Goal: Task Accomplishment & Management: Manage account settings

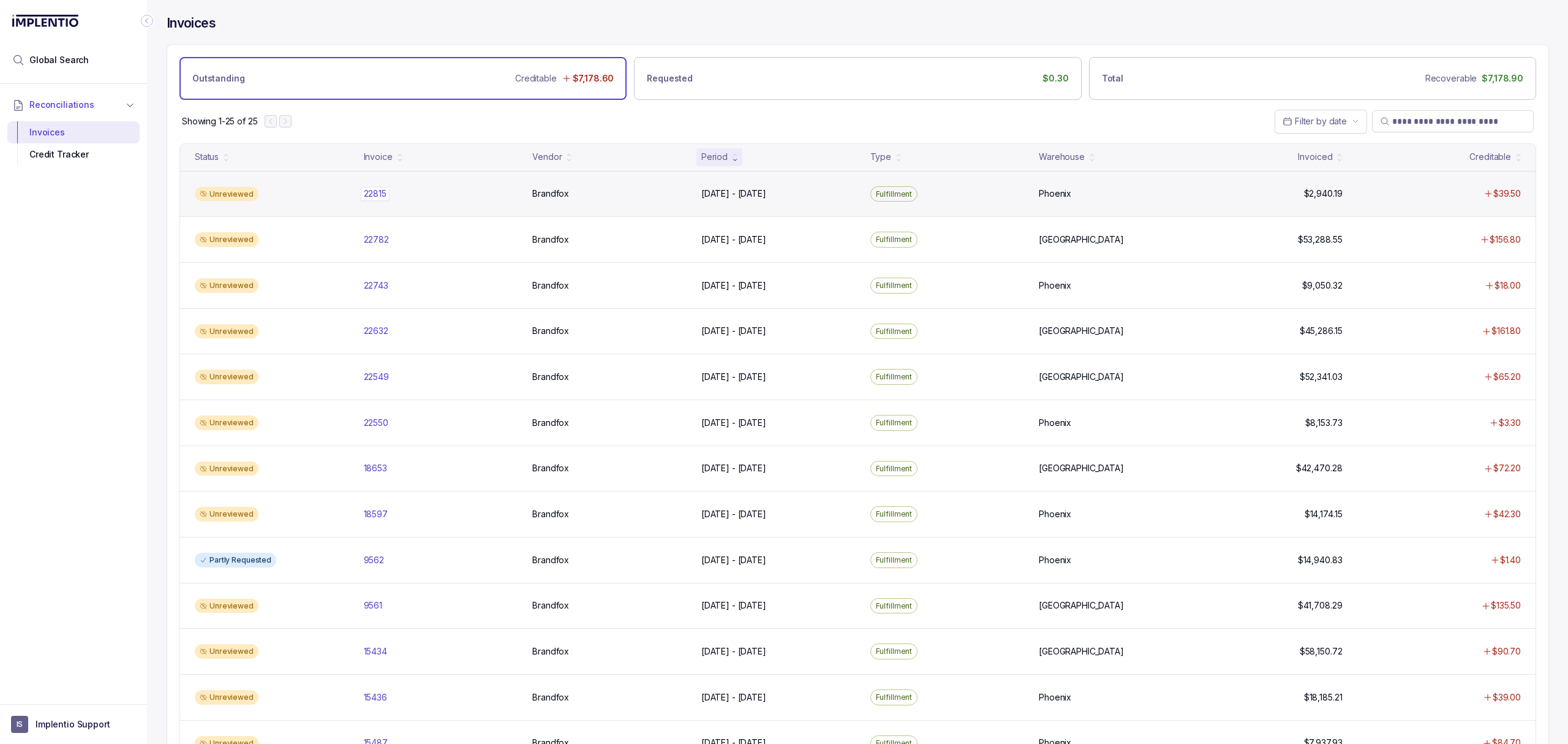
click at [380, 195] on div "22815 22815" at bounding box center [375, 194] width 22 height 12
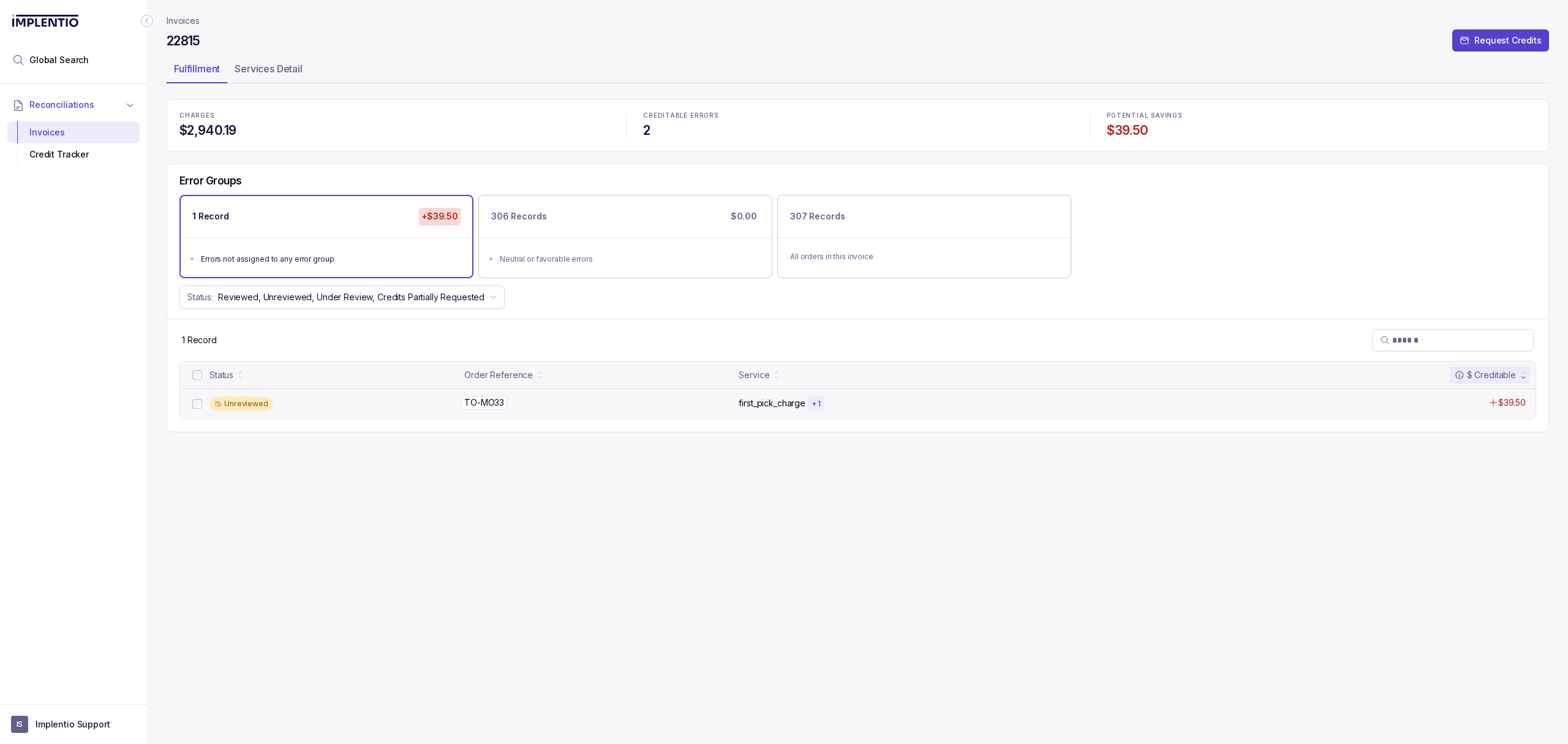
click at [503, 410] on p "TO-MO33" at bounding box center [484, 403] width 46 height 14
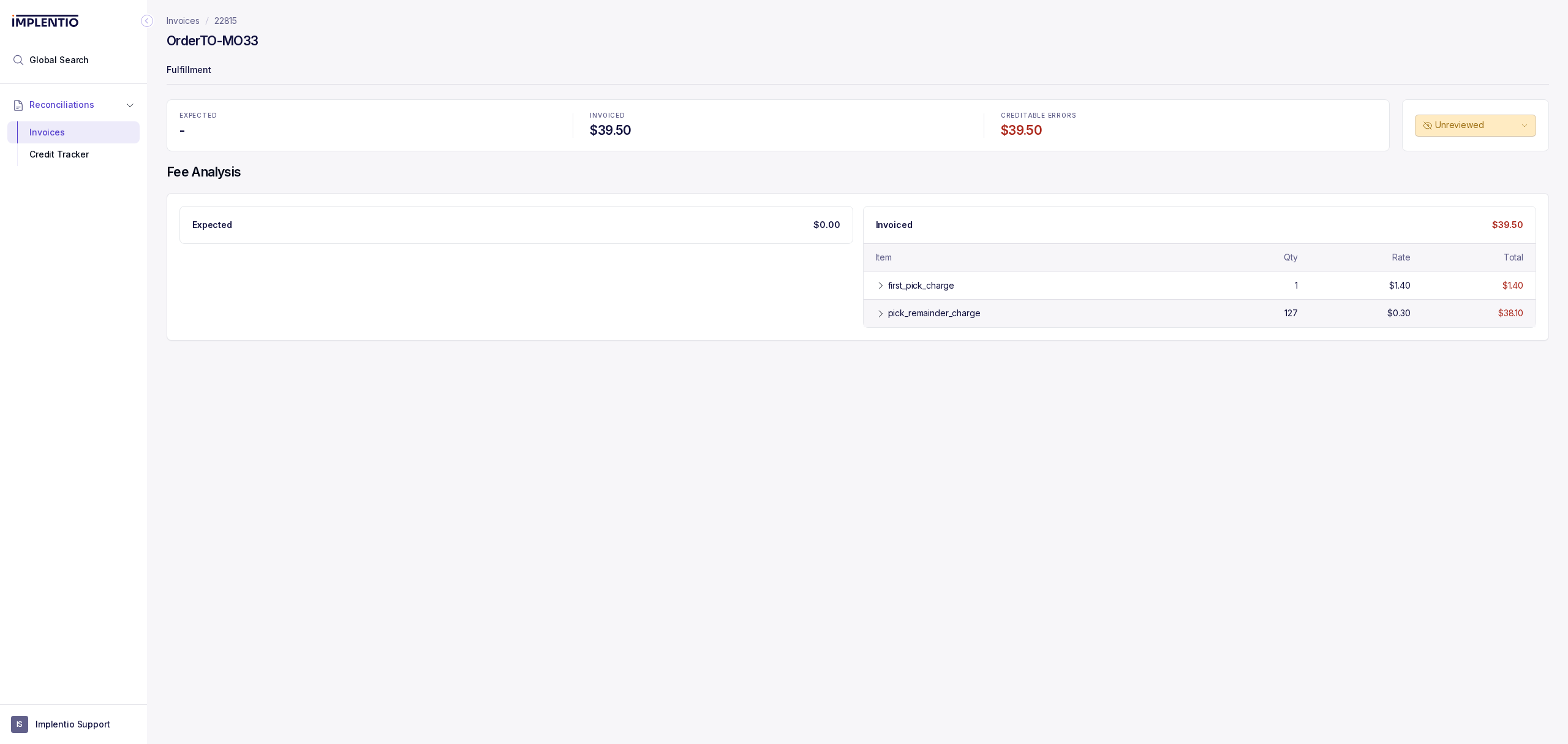
click at [903, 314] on div "pick_remainder_charge" at bounding box center [935, 313] width 93 height 12
click at [895, 280] on div "first_pick_charge" at bounding box center [922, 286] width 67 height 12
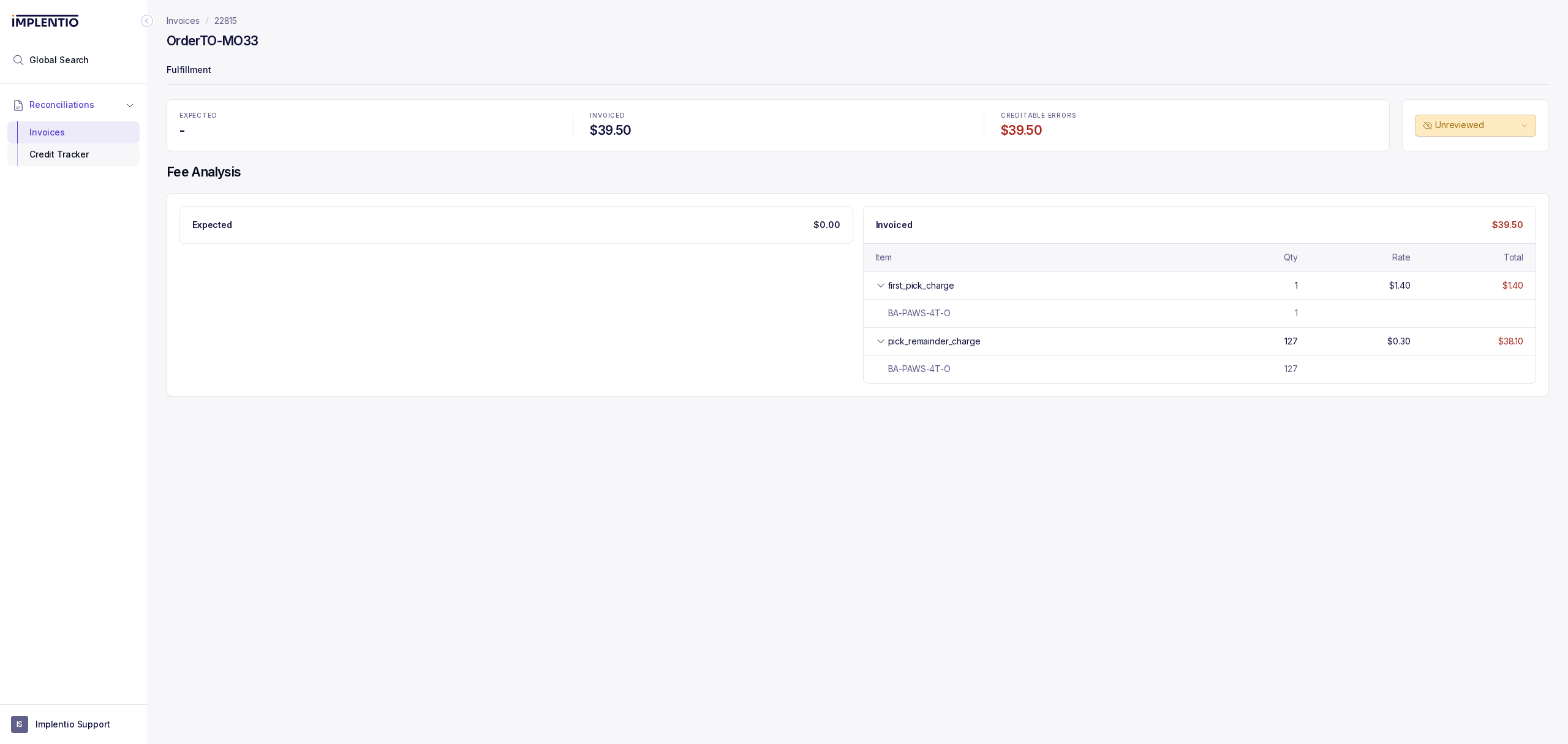
click at [80, 155] on div "Credit Tracker" at bounding box center [73, 155] width 113 height 22
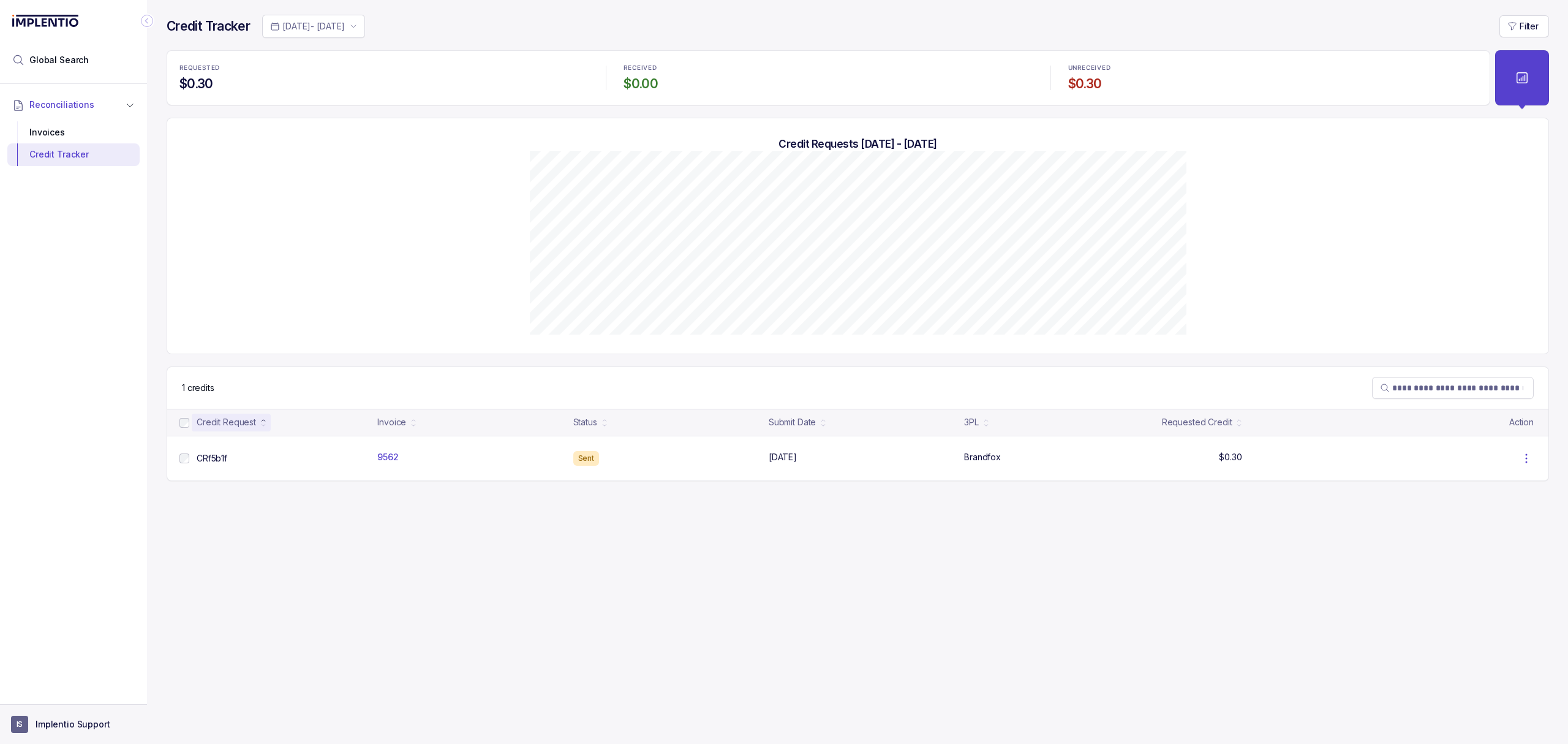
click at [81, 726] on p "Implentio Support" at bounding box center [73, 724] width 75 height 12
click at [90, 695] on p "Logout" at bounding box center [80, 698] width 101 height 12
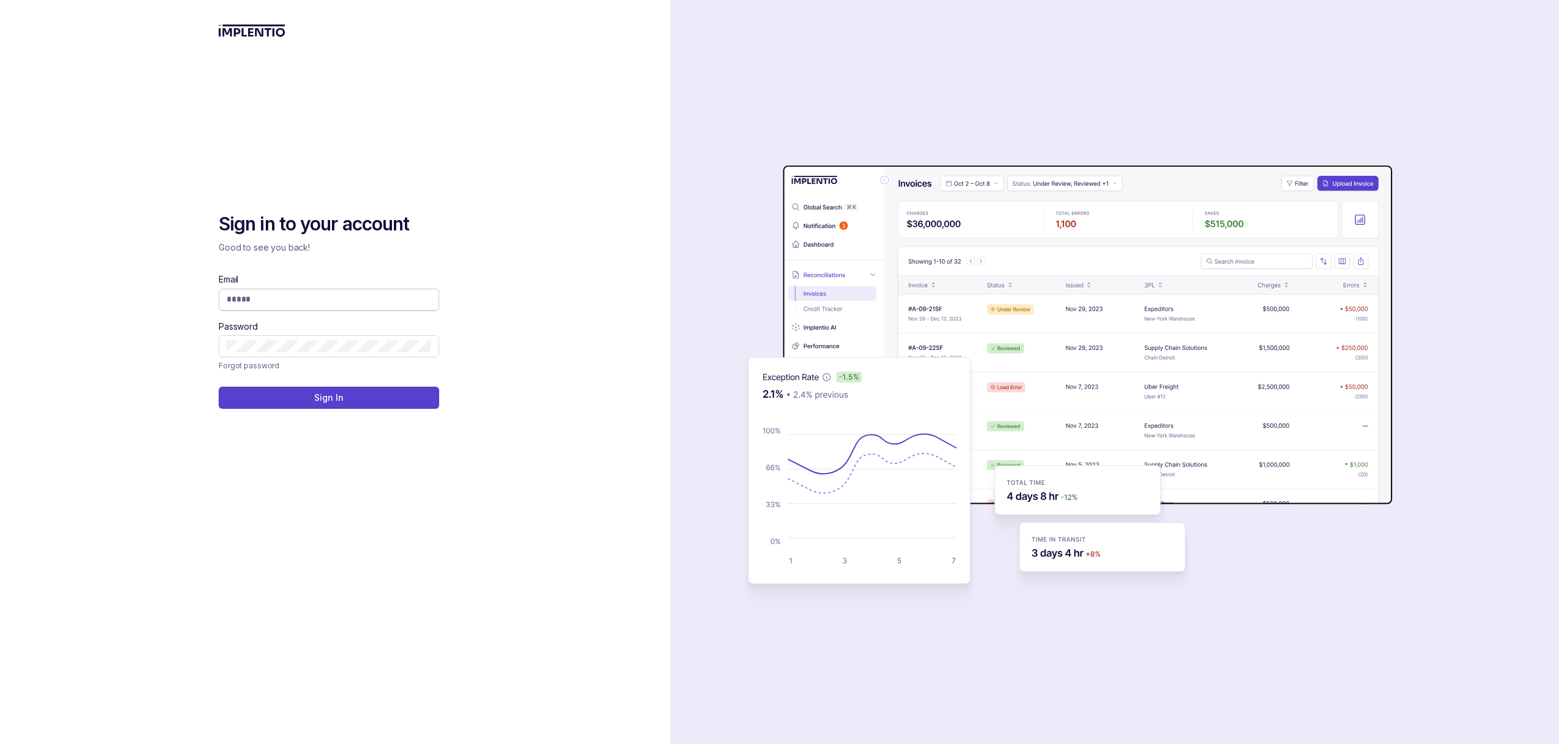
click at [271, 300] on input "Email" at bounding box center [329, 299] width 205 height 12
click at [471, 234] on div "Sign in to your account Good to see you back! Email Password Forgot password Si…" at bounding box center [335, 372] width 670 height 744
